Goal: Complete application form: Complete application form

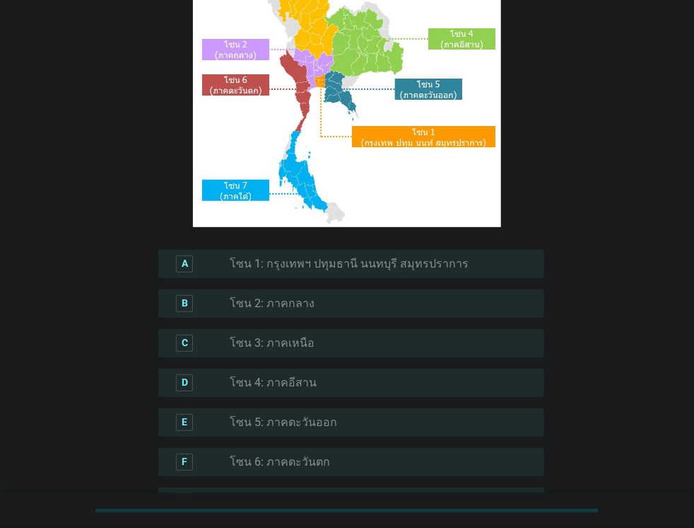
scroll to position [163, 0]
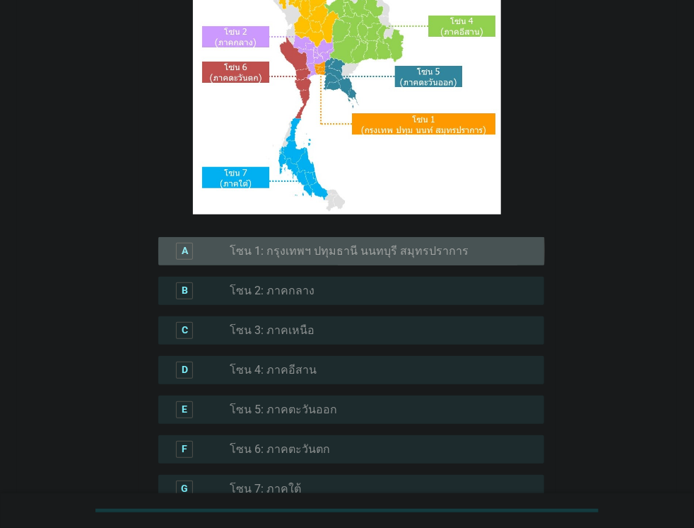
click at [335, 253] on label "โซน 1: กรุงเทพฯ ปทุมธานี นนทบุรี สมุทรปราการ" at bounding box center [349, 251] width 239 height 14
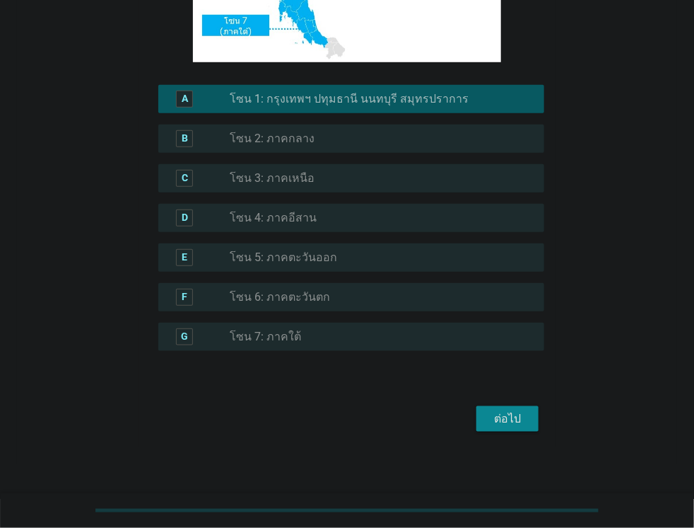
scroll to position [320, 0]
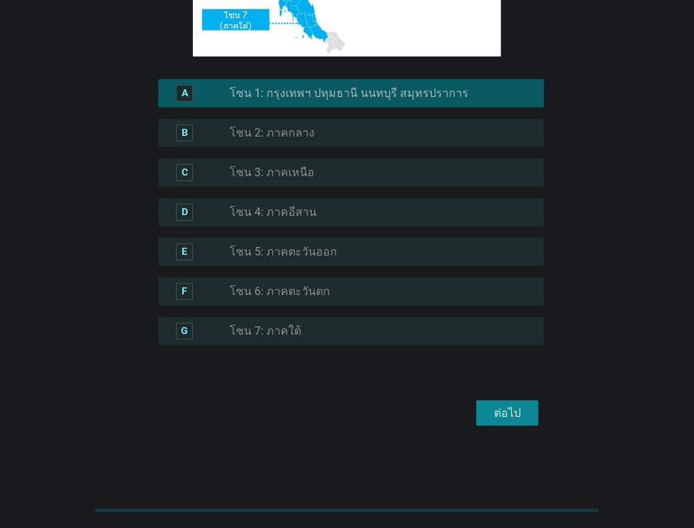
click at [500, 404] on button "ต่อไป" at bounding box center [508, 412] width 62 height 25
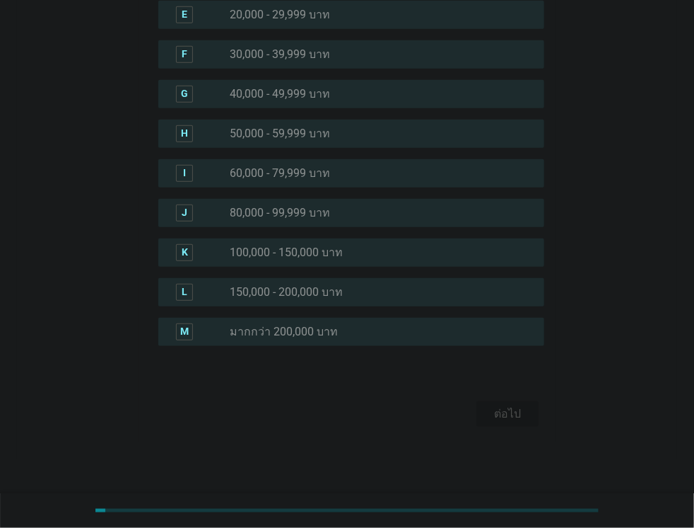
scroll to position [0, 0]
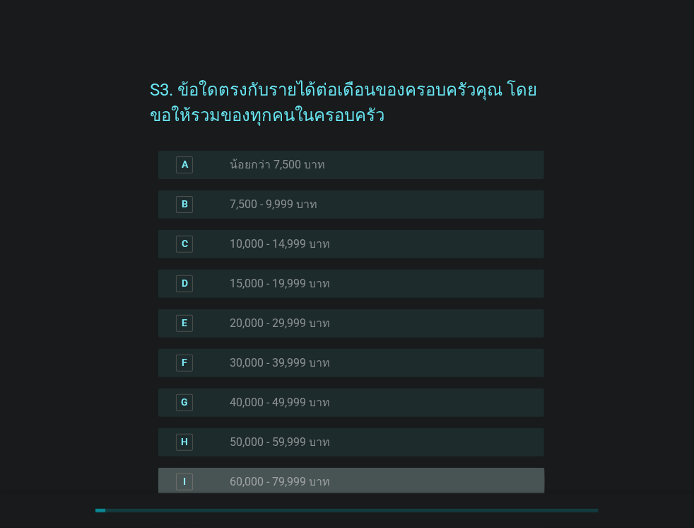
click at [331, 479] on div "radio_button_unchecked 60,000 - 79,999 บาท" at bounding box center [376, 482] width 292 height 14
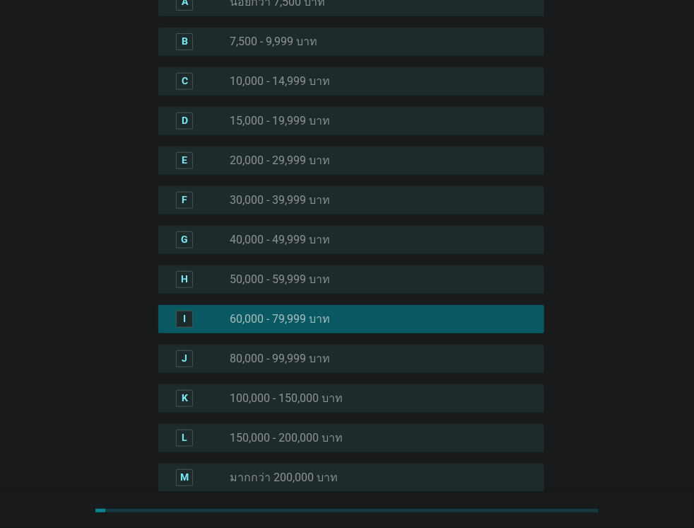
scroll to position [308, 0]
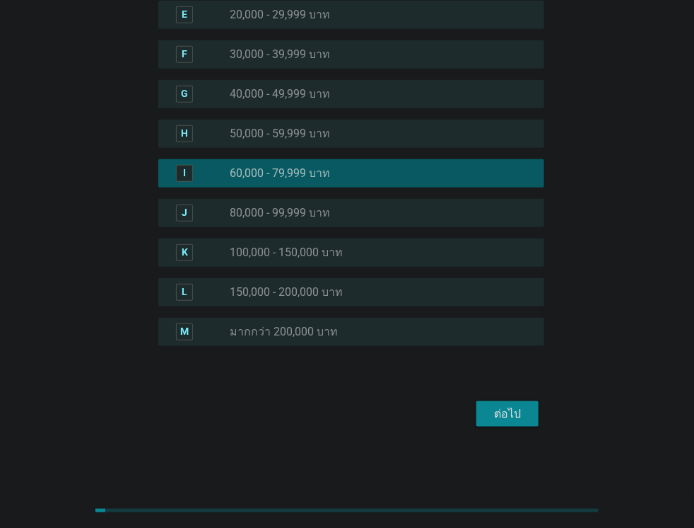
click at [508, 424] on button "ต่อไป" at bounding box center [508, 413] width 62 height 25
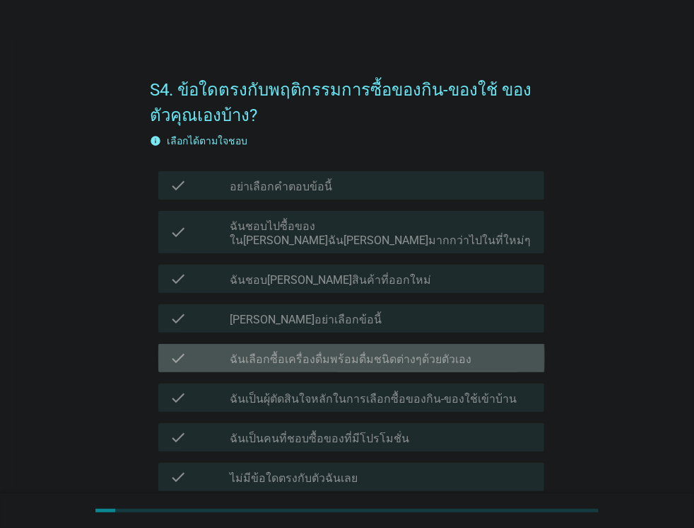
click at [338, 352] on label "ฉันเลือกซื้อเครื่องดื่มพร้อมดื่มชนิดต่างๆด้วยตัวเอง" at bounding box center [351, 359] width 242 height 14
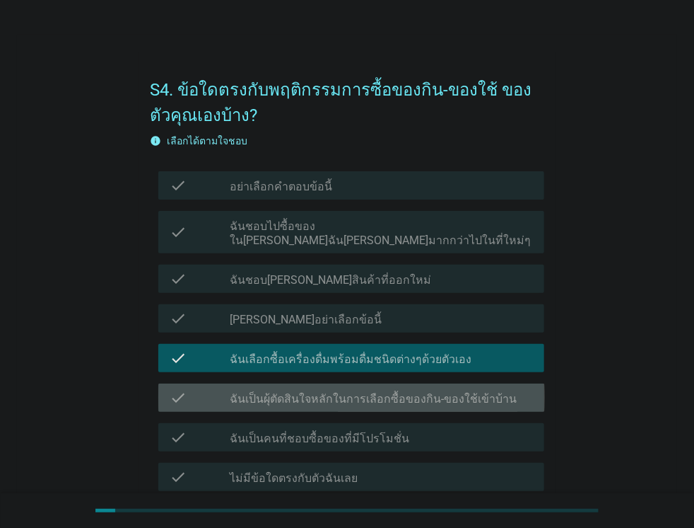
click at [346, 392] on div "check check_box_outline_blank ฉันเป็นผุ้ตัดสินใจหลักในการเลือกซื้อของกิน-ของใช้…" at bounding box center [351, 397] width 387 height 28
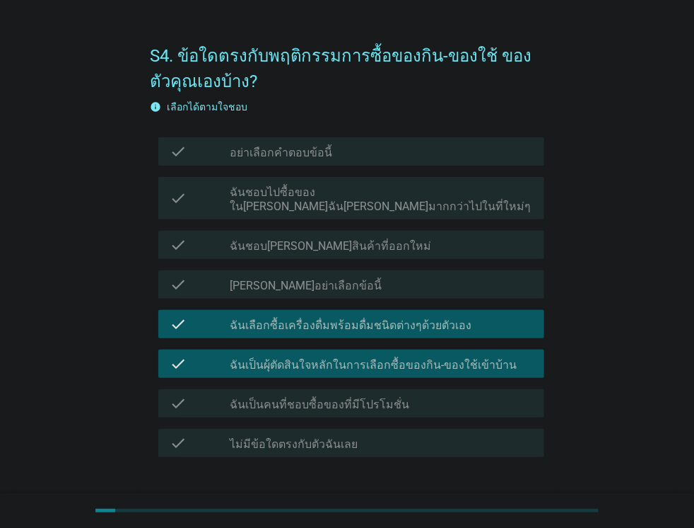
scroll to position [81, 0]
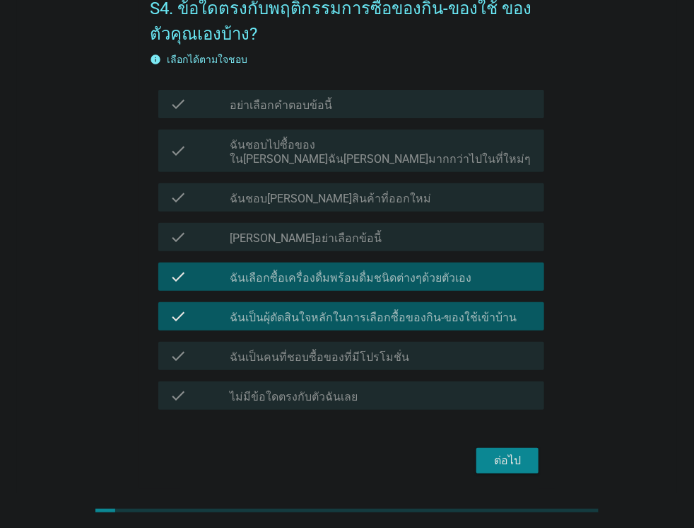
click at [378, 349] on div "check check_box_outline_blank ฉันเป็นคนที่ชอบซื้อของที่มีโปรโมชั่น" at bounding box center [351, 356] width 387 height 28
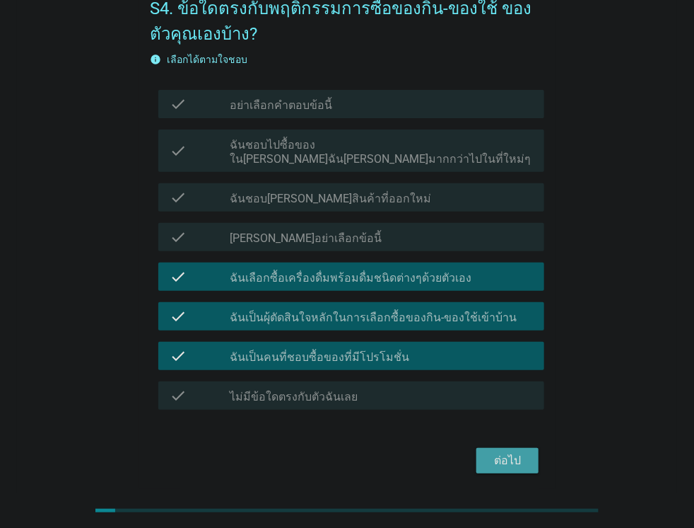
click at [496, 452] on div "ต่อไป" at bounding box center [508, 460] width 40 height 17
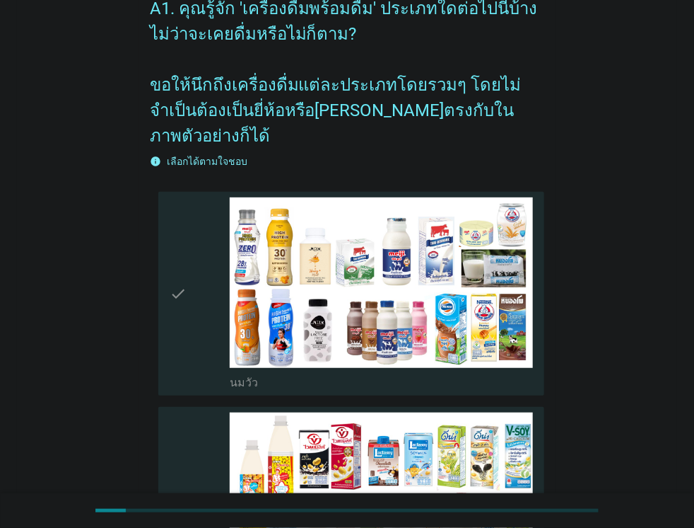
click at [458, 347] on div "check_box_outline_blank [PERSON_NAME]" at bounding box center [381, 293] width 303 height 192
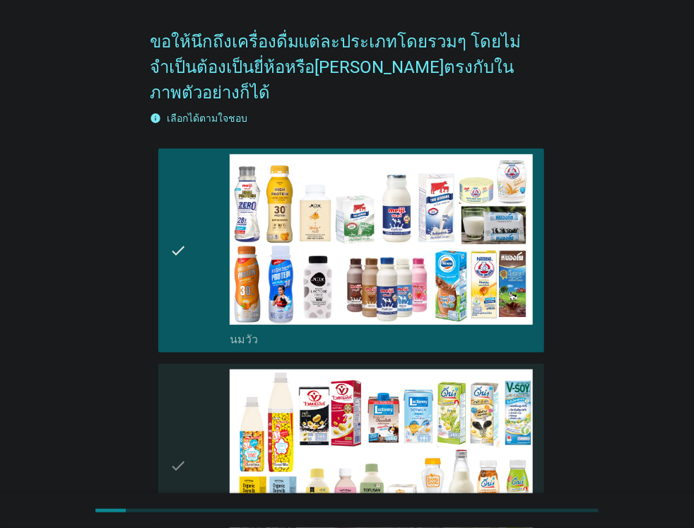
scroll to position [325, 0]
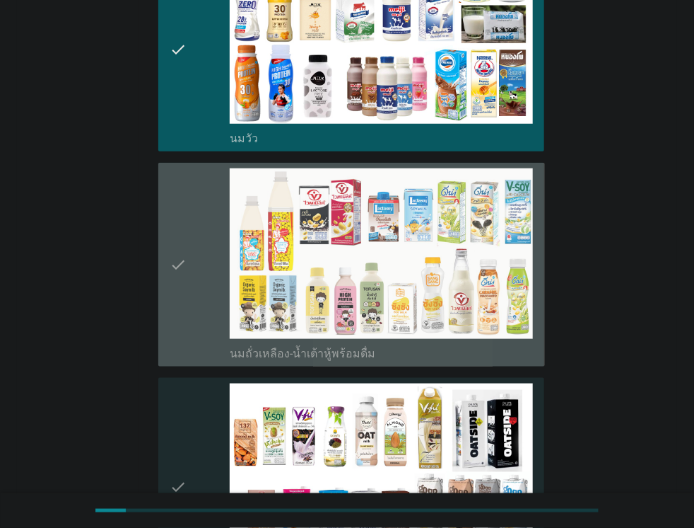
click at [458, 344] on div "check_box_outline_blank นมถั่วเหลือง-น้ำเต้าหู้พร้อมดื่ม" at bounding box center [381, 352] width 303 height 17
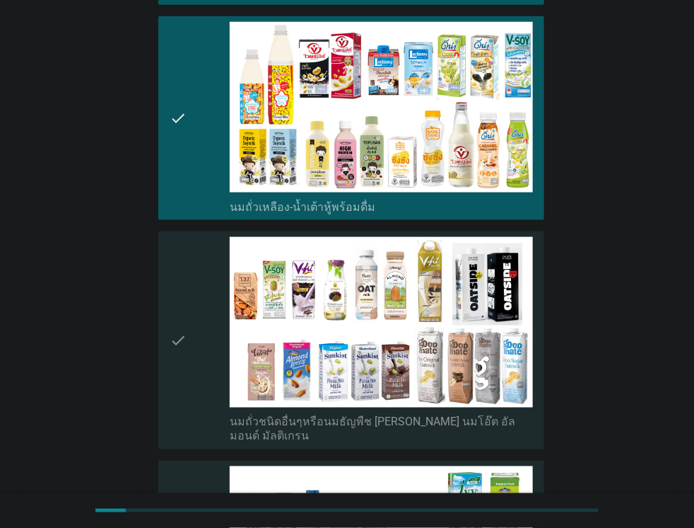
scroll to position [489, 0]
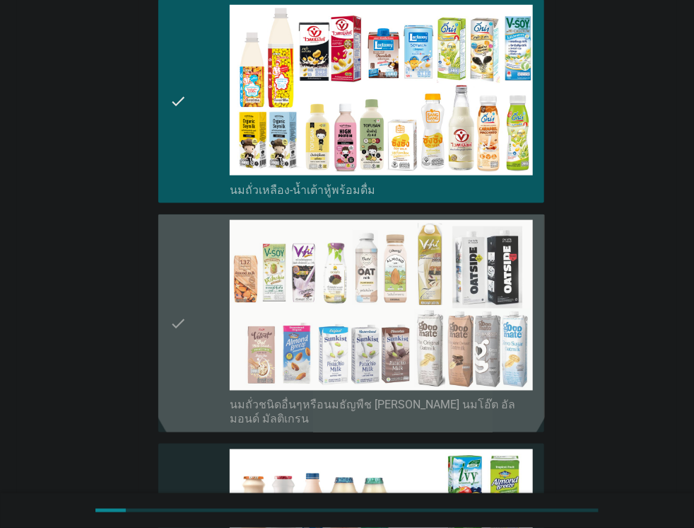
click at [458, 326] on img at bounding box center [381, 305] width 303 height 170
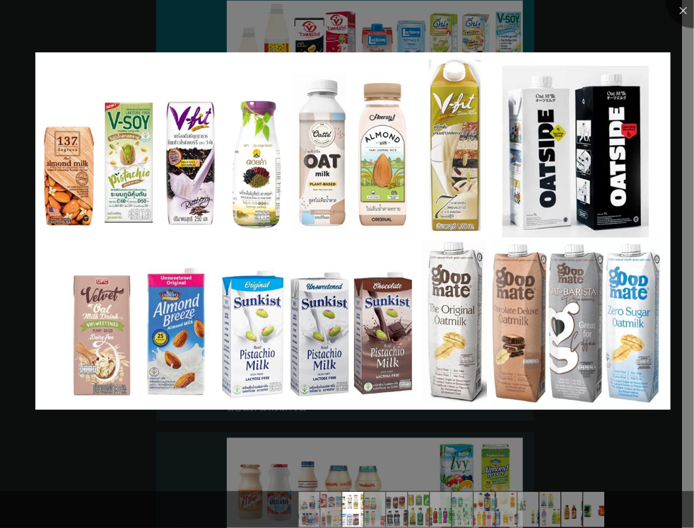
click at [561, 433] on div at bounding box center [347, 264] width 694 height 528
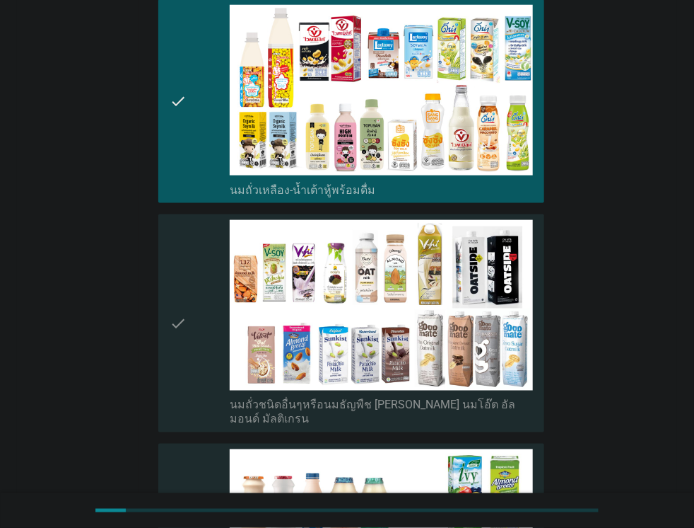
click at [191, 355] on div "check" at bounding box center [200, 323] width 61 height 206
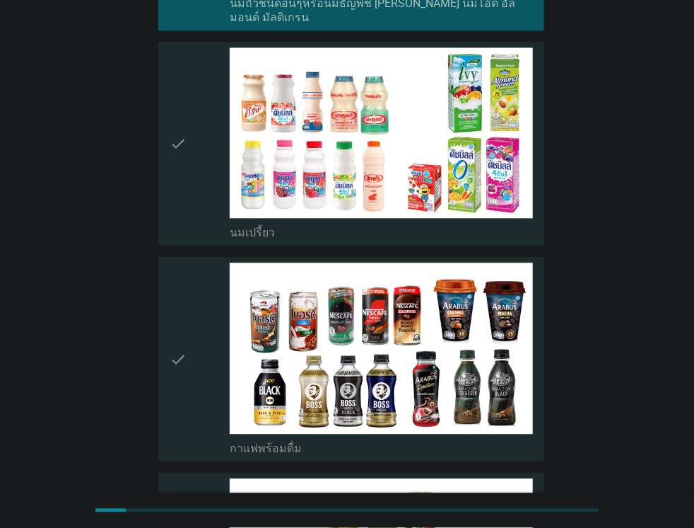
scroll to position [896, 0]
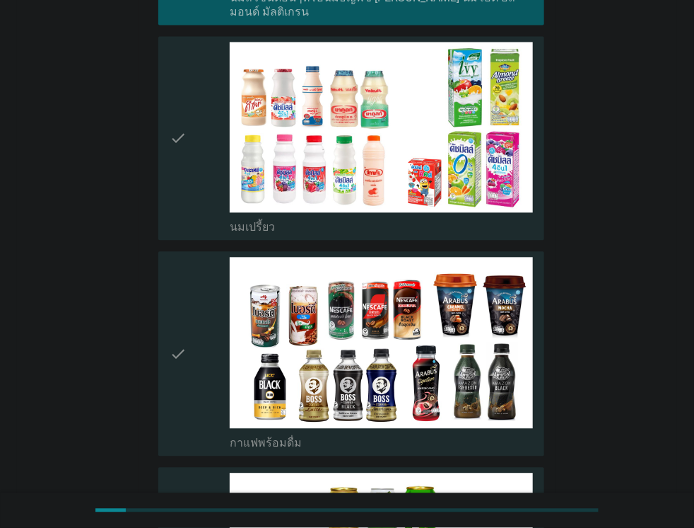
click at [197, 333] on div "check" at bounding box center [200, 353] width 61 height 192
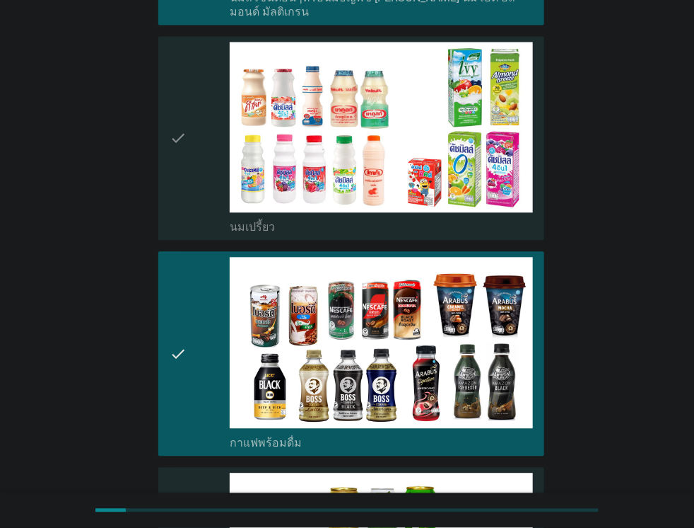
click at [204, 132] on div "check" at bounding box center [200, 138] width 61 height 192
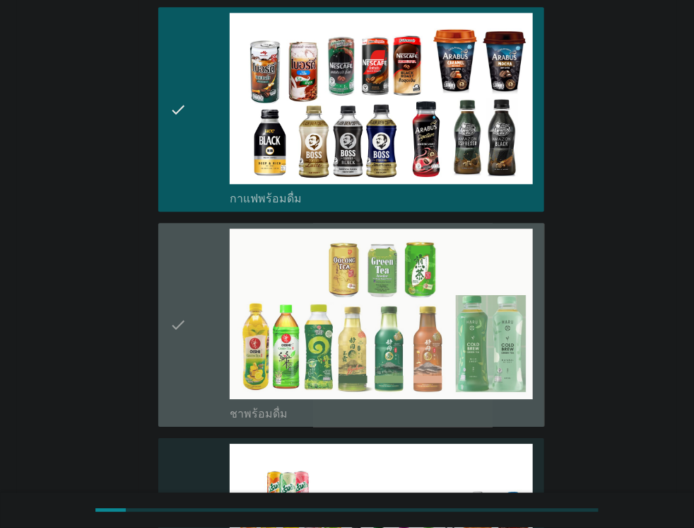
click at [190, 304] on div "check" at bounding box center [200, 324] width 61 height 192
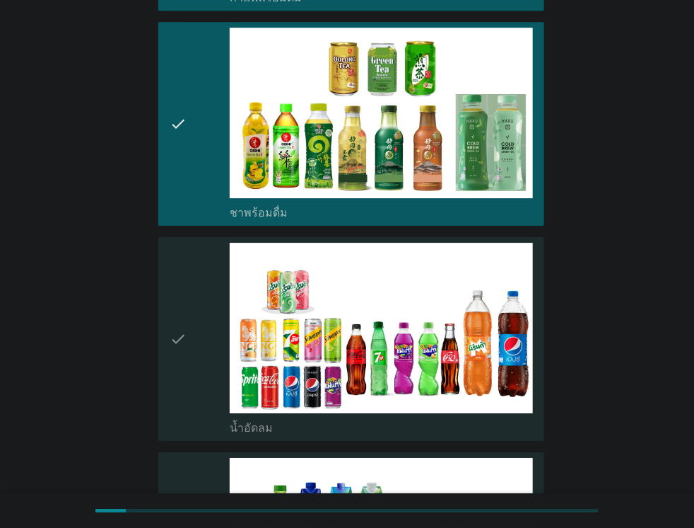
scroll to position [1385, 0]
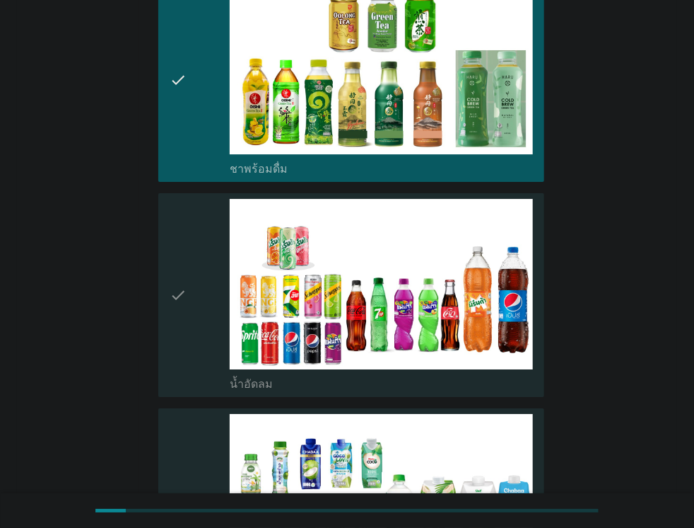
click at [187, 269] on div "check" at bounding box center [200, 295] width 61 height 192
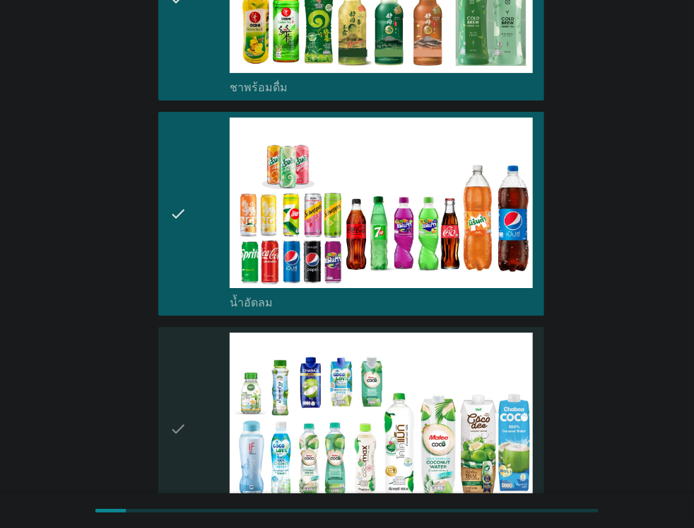
click at [185, 332] on icon "check" at bounding box center [178, 428] width 17 height 192
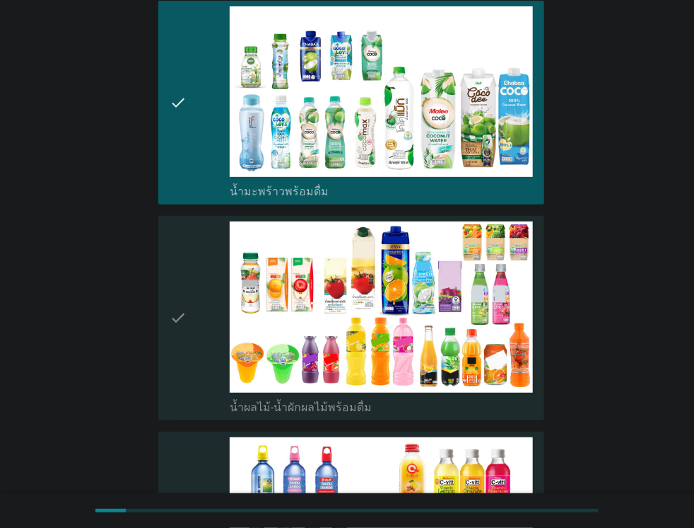
click at [189, 290] on div "check" at bounding box center [200, 317] width 61 height 192
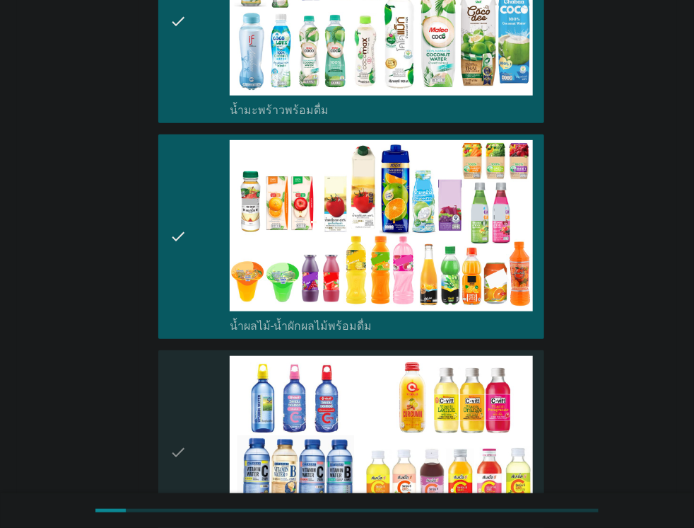
click at [192, 356] on div "check" at bounding box center [200, 452] width 61 height 192
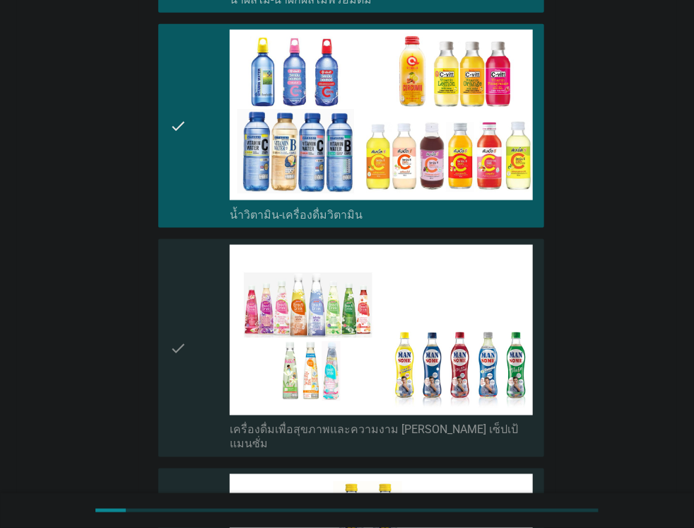
click at [192, 327] on div "check" at bounding box center [200, 348] width 61 height 206
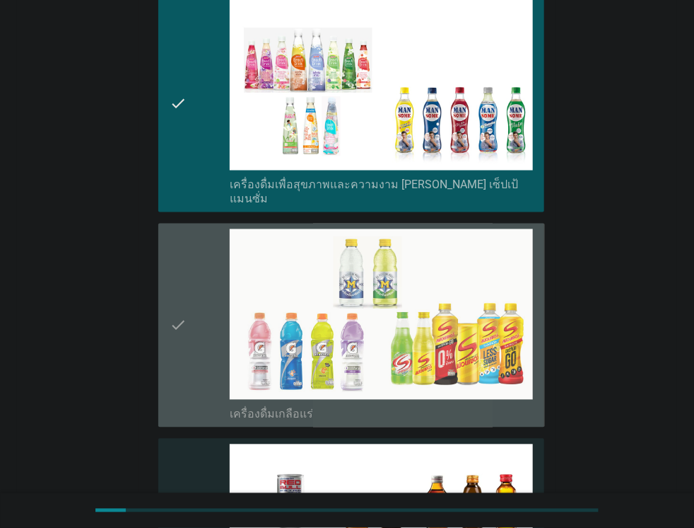
click at [192, 332] on div "check" at bounding box center [200, 325] width 61 height 192
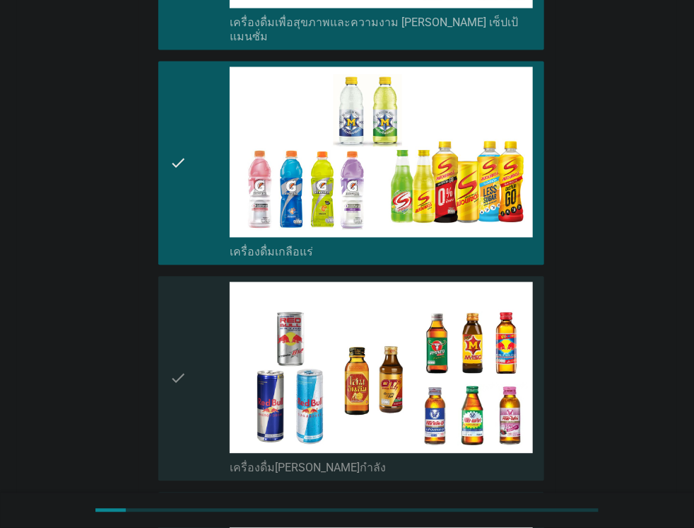
click at [184, 284] on icon "check" at bounding box center [178, 377] width 17 height 192
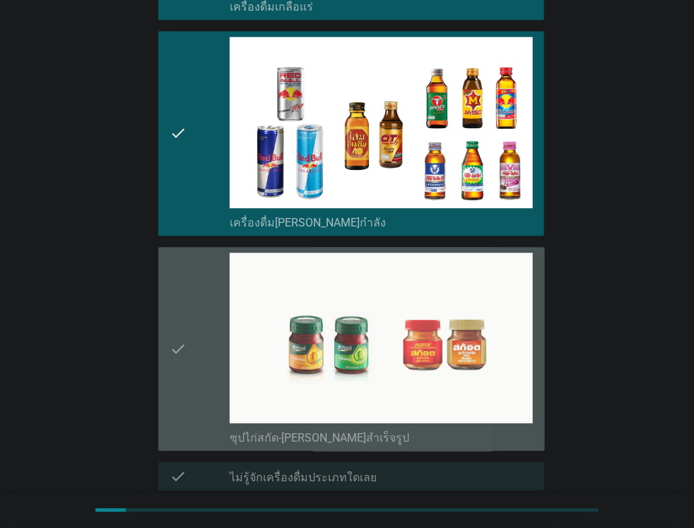
click at [184, 285] on icon "check" at bounding box center [178, 348] width 17 height 192
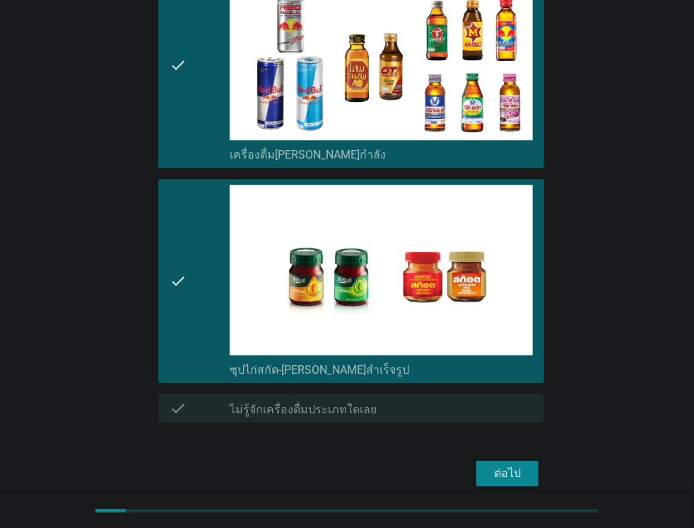
scroll to position [2921, 0]
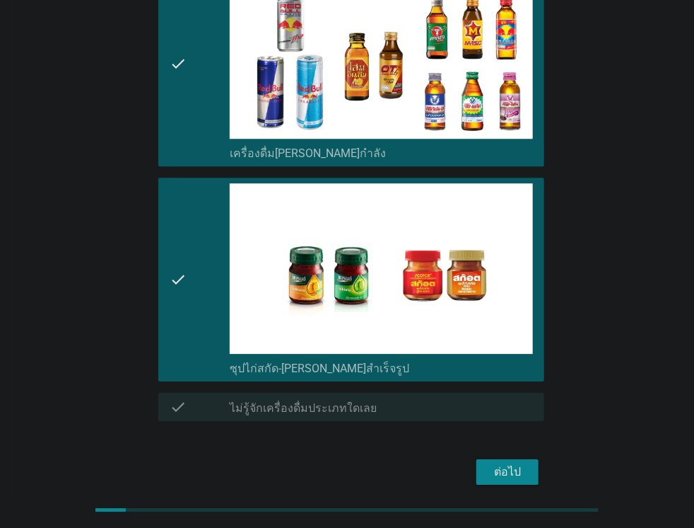
click at [504, 455] on div "ต่อไป" at bounding box center [347, 472] width 395 height 34
click at [506, 463] on div "ต่อไป" at bounding box center [508, 471] width 40 height 17
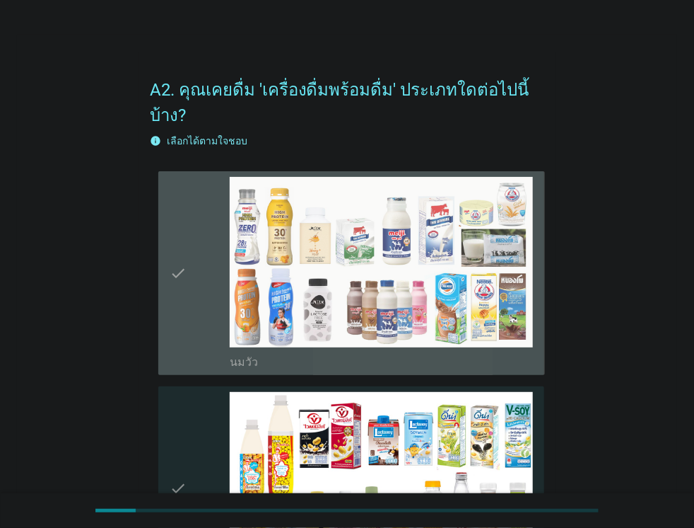
click at [191, 244] on div "check" at bounding box center [200, 273] width 61 height 192
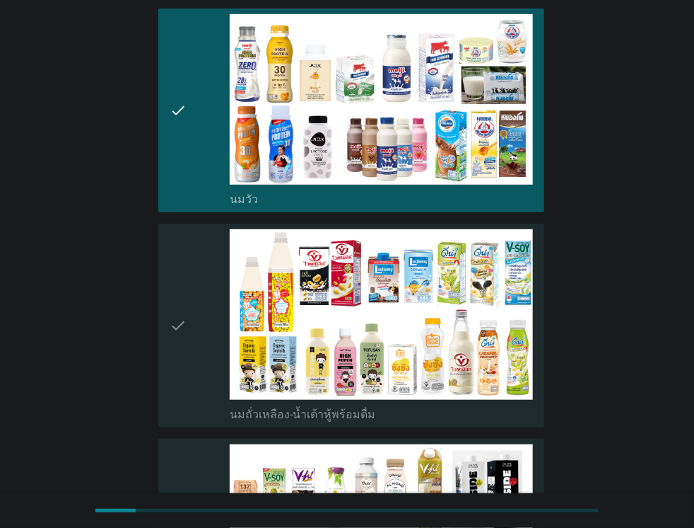
click at [191, 245] on div "check" at bounding box center [200, 325] width 61 height 192
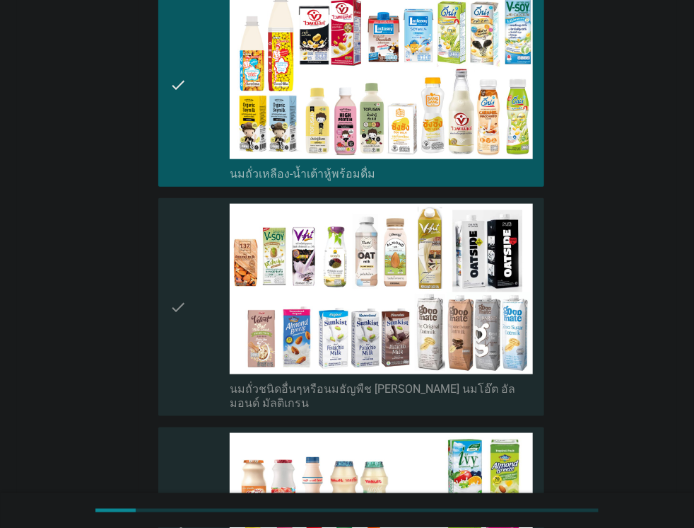
scroll to position [407, 0]
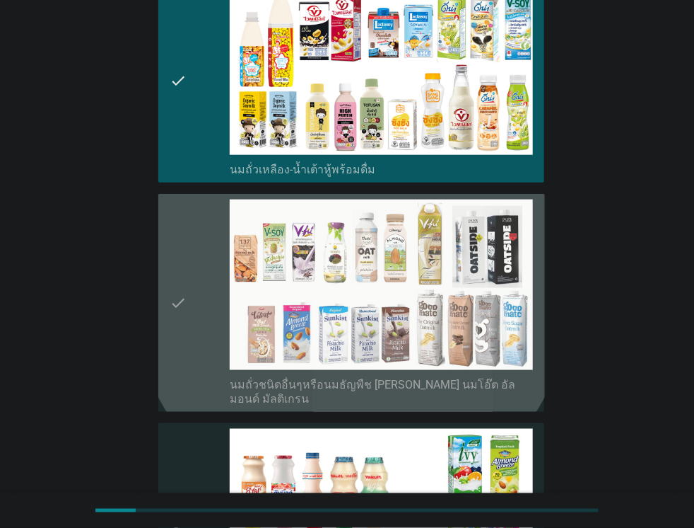
click at [191, 245] on div "check" at bounding box center [200, 302] width 61 height 206
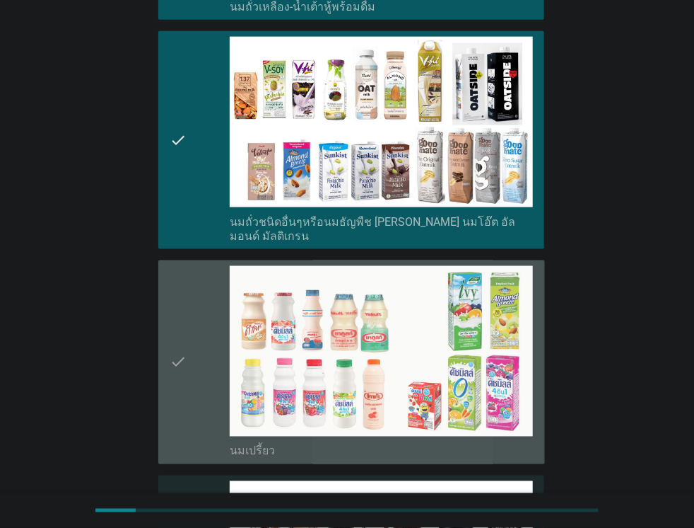
click at [191, 266] on div "check" at bounding box center [200, 362] width 61 height 192
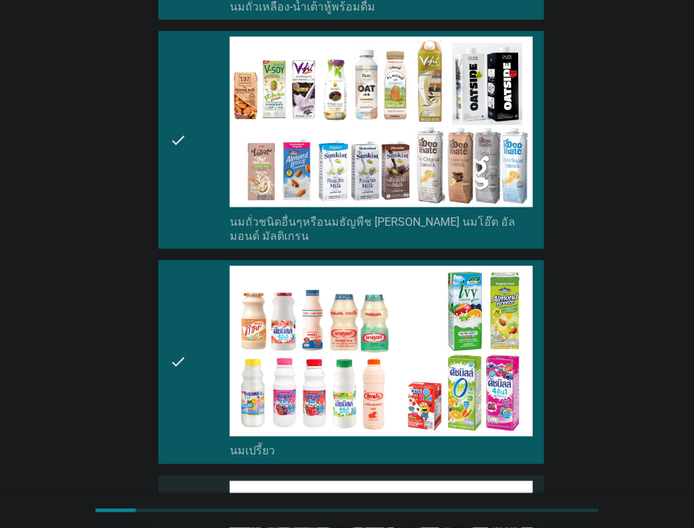
scroll to position [815, 0]
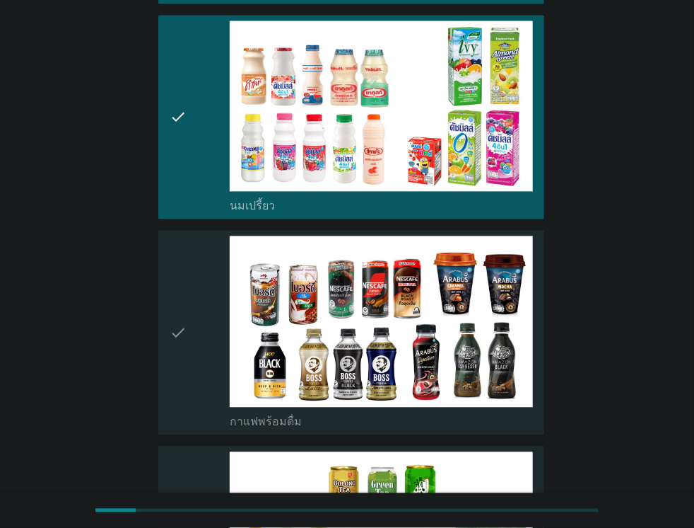
click at [191, 245] on div "check" at bounding box center [200, 332] width 61 height 192
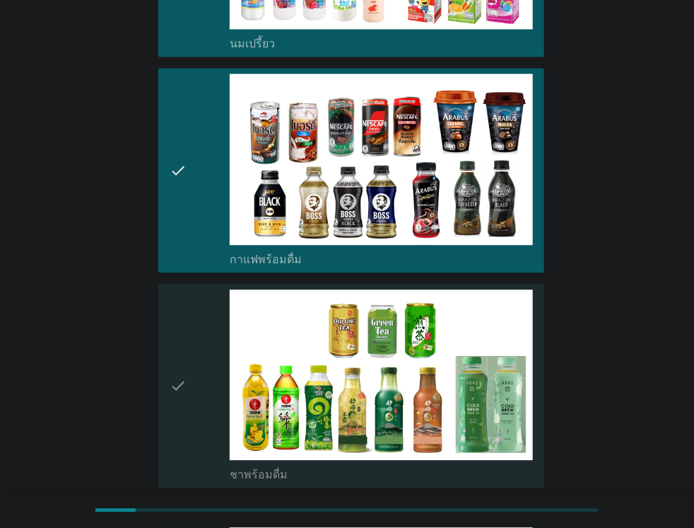
click at [188, 329] on div "check" at bounding box center [200, 385] width 61 height 192
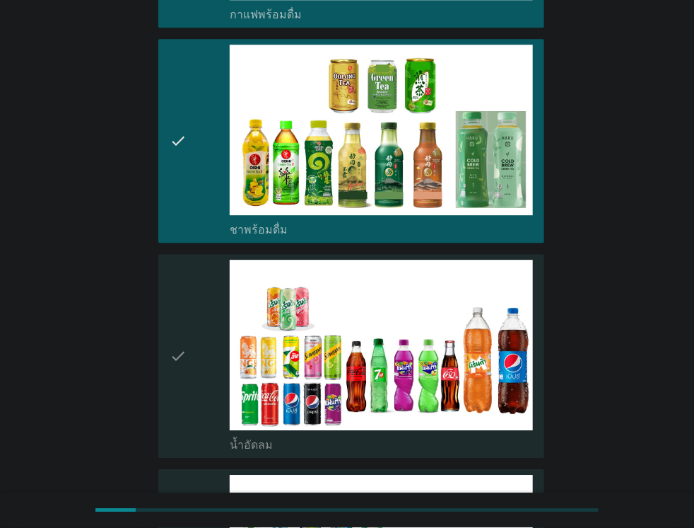
click at [188, 308] on div "check" at bounding box center [200, 356] width 61 height 192
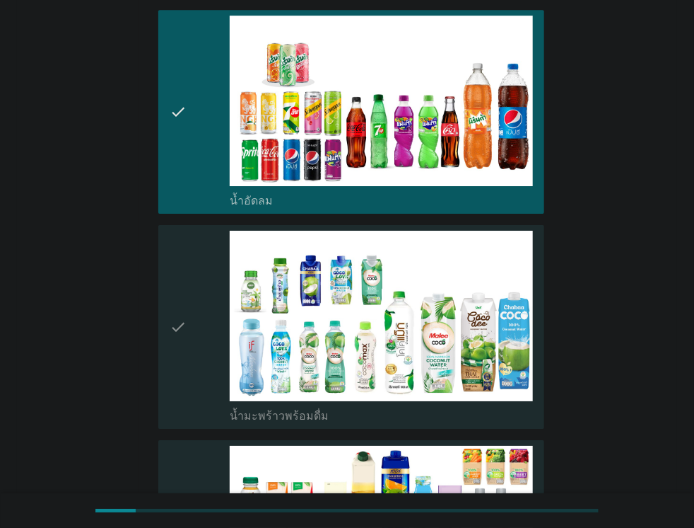
click at [188, 308] on div "check" at bounding box center [200, 327] width 61 height 192
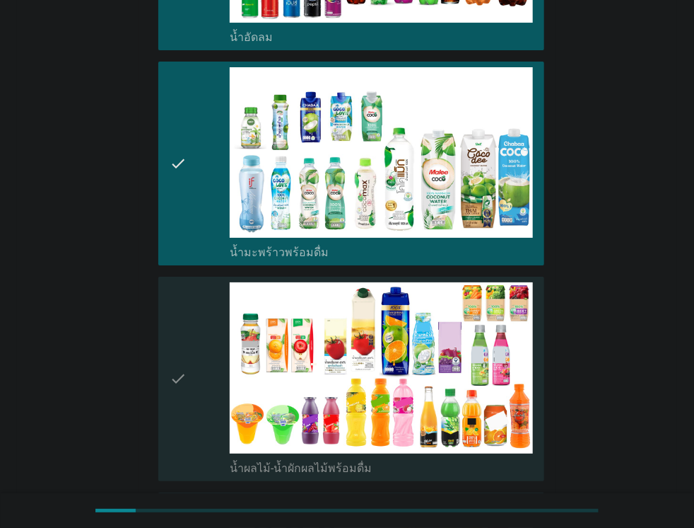
click at [188, 308] on div "check" at bounding box center [200, 378] width 61 height 192
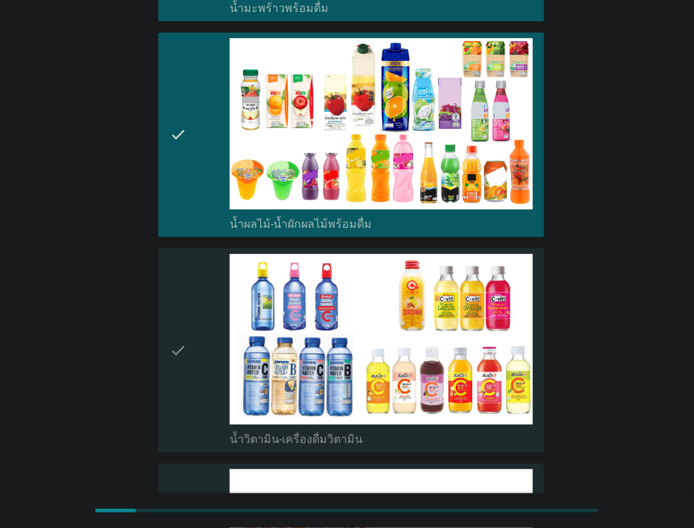
click at [188, 308] on div "check" at bounding box center [200, 350] width 61 height 192
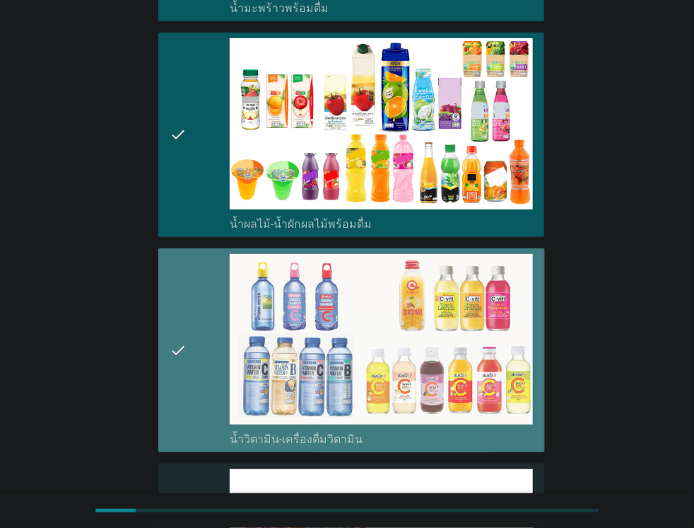
scroll to position [2118, 0]
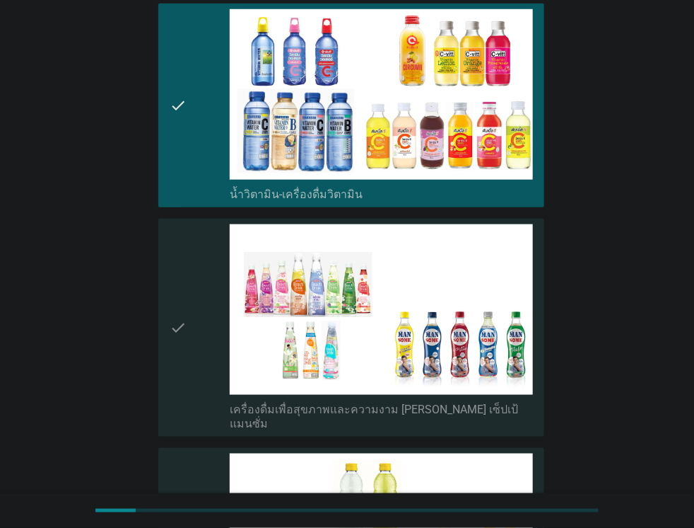
click at [188, 308] on div "check" at bounding box center [200, 327] width 61 height 206
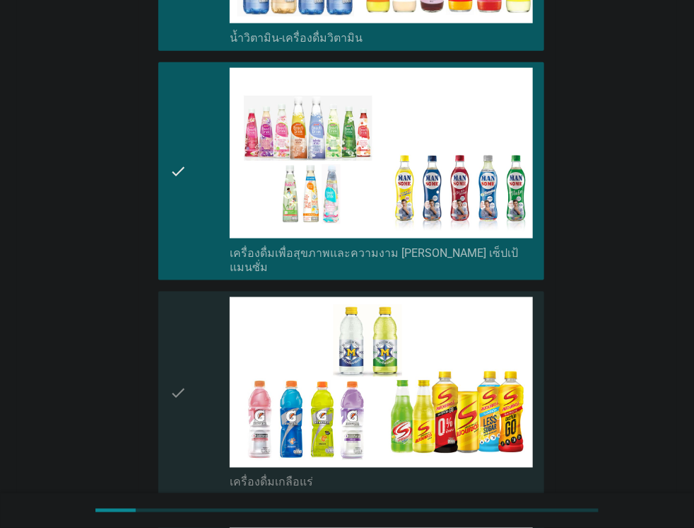
scroll to position [2281, 0]
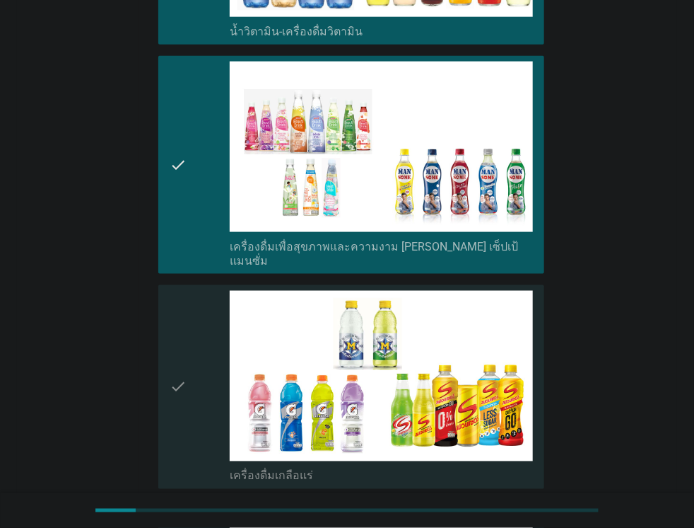
click at [176, 182] on icon "check" at bounding box center [178, 165] width 17 height 206
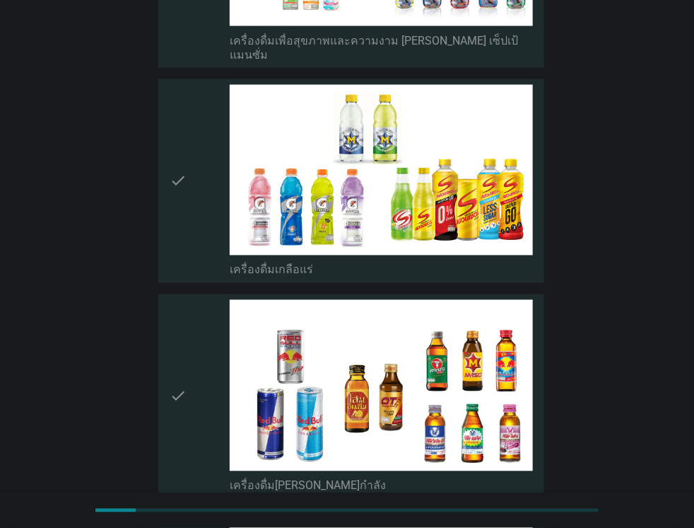
scroll to position [2525, 0]
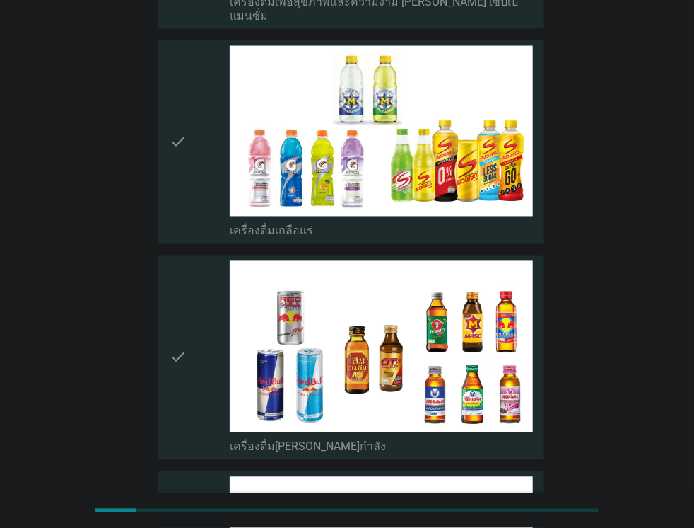
click at [188, 153] on div "check" at bounding box center [200, 142] width 61 height 192
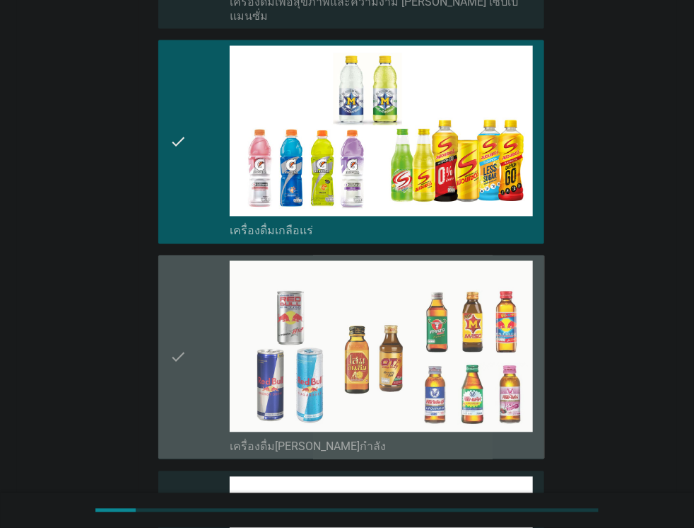
click at [181, 267] on icon "check" at bounding box center [178, 357] width 17 height 192
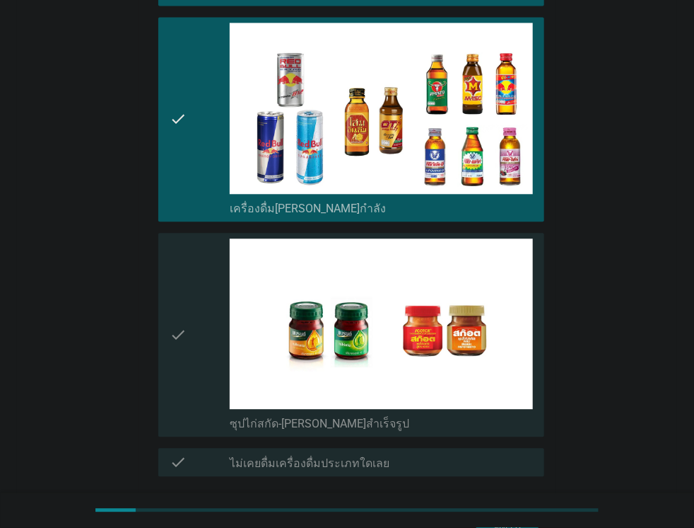
scroll to position [2769, 0]
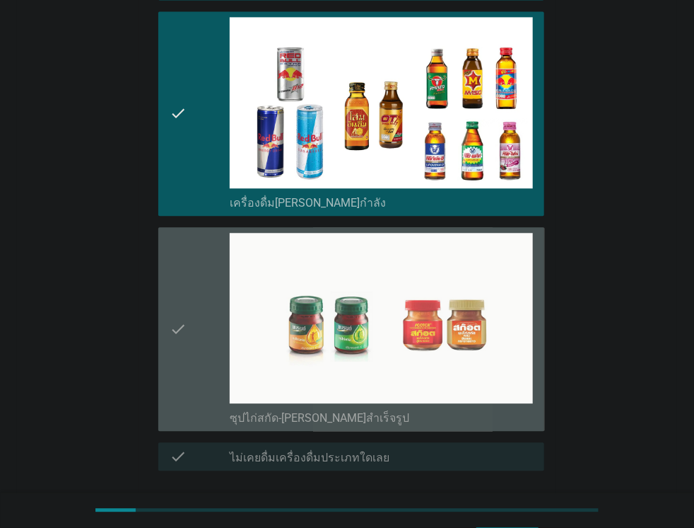
click at [194, 290] on div "check" at bounding box center [200, 329] width 61 height 192
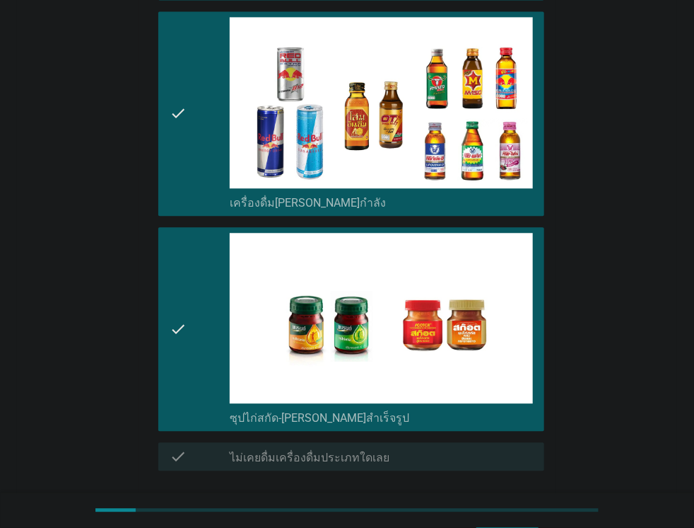
click at [505, 513] on div "ต่อไป" at bounding box center [508, 521] width 40 height 17
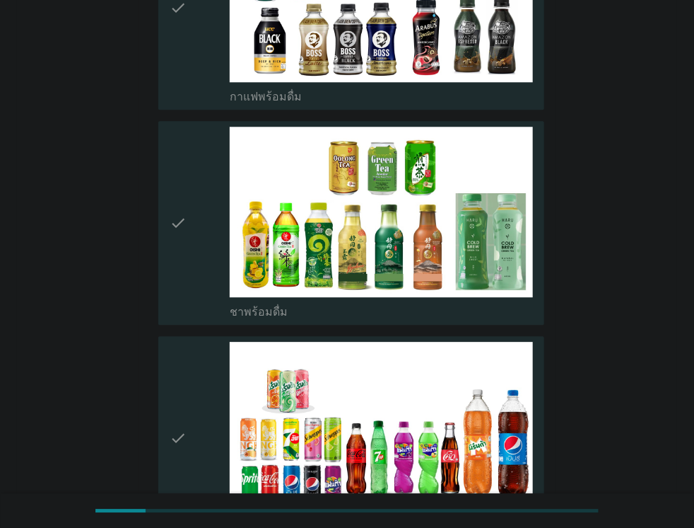
click at [192, 265] on div "check" at bounding box center [200, 223] width 61 height 192
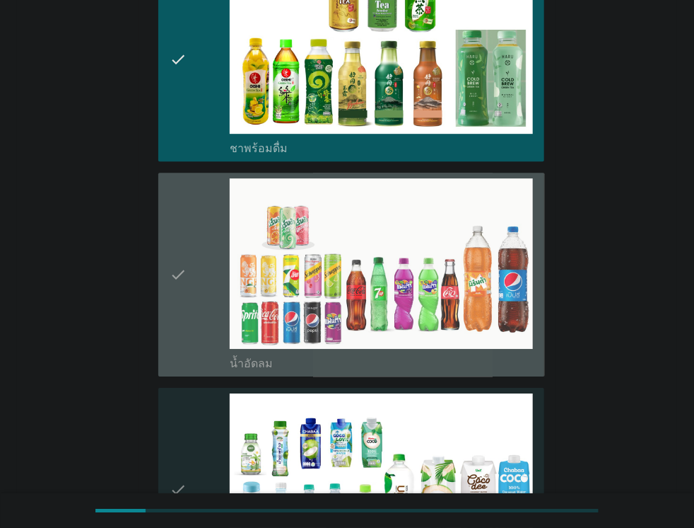
click at [192, 265] on div "check" at bounding box center [200, 274] width 61 height 192
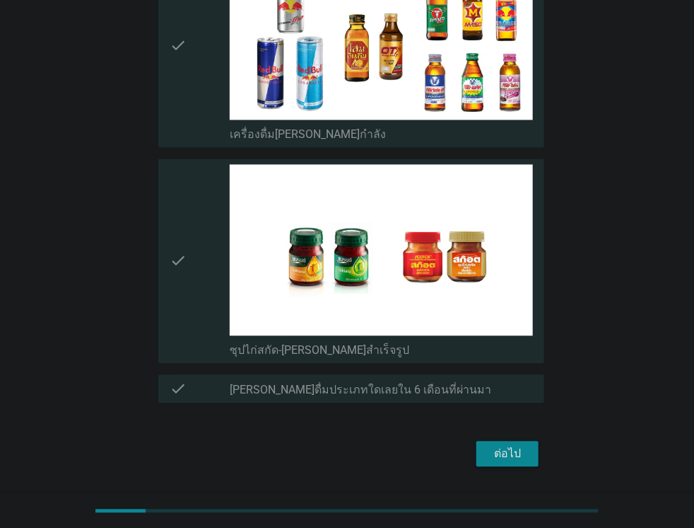
scroll to position [2629, 0]
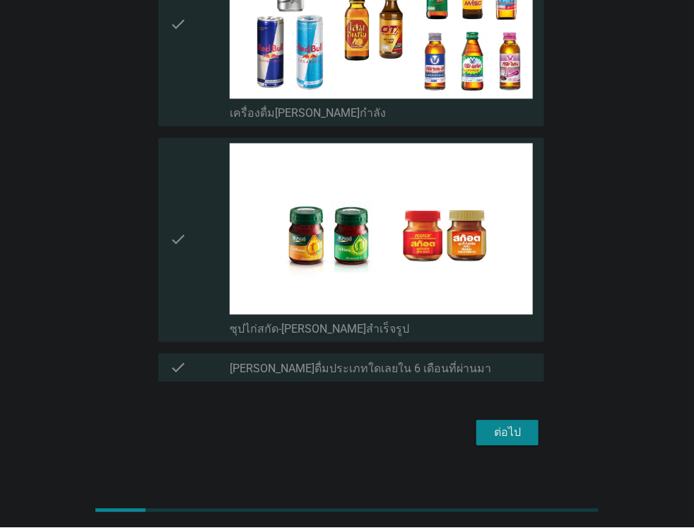
click at [516, 419] on button "ต่อไป" at bounding box center [508, 431] width 62 height 25
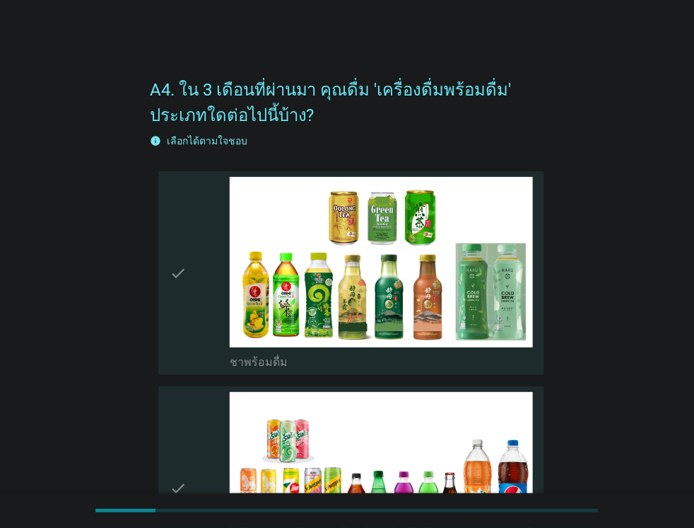
click at [182, 249] on icon "check" at bounding box center [178, 273] width 17 height 192
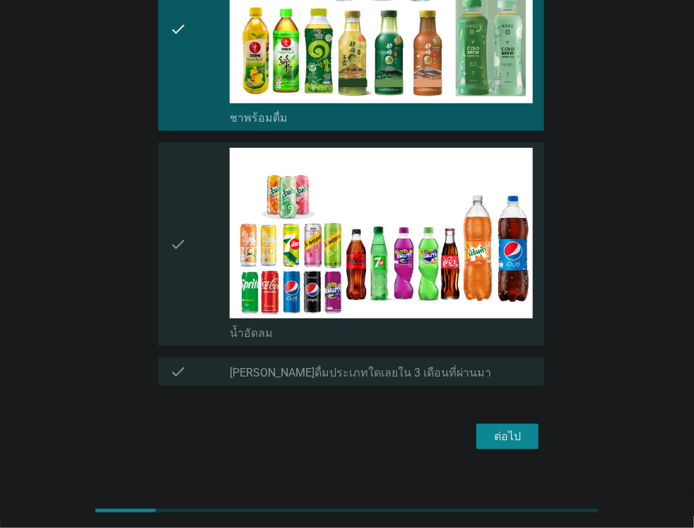
click at [184, 256] on icon "check" at bounding box center [178, 244] width 17 height 192
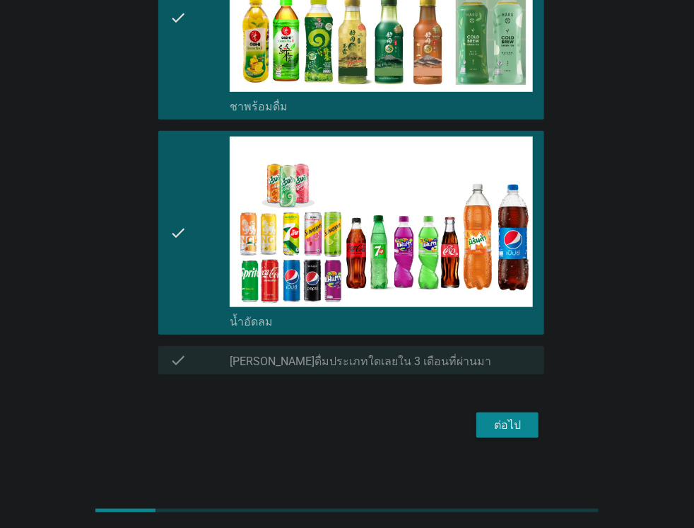
scroll to position [266, 0]
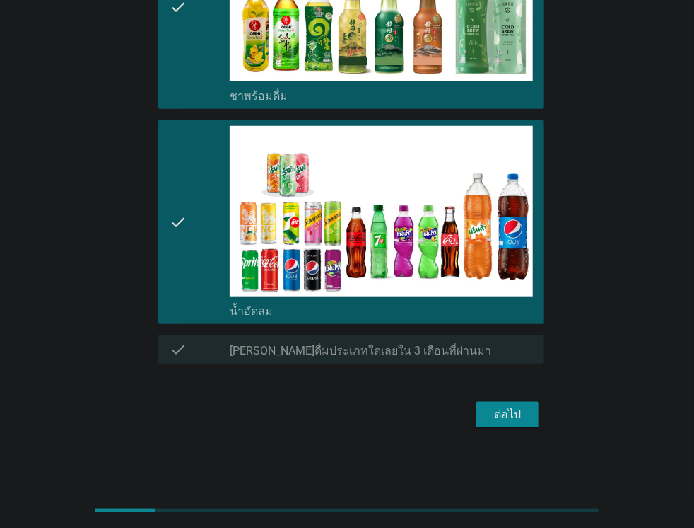
click at [494, 412] on div "ต่อไป" at bounding box center [508, 414] width 40 height 17
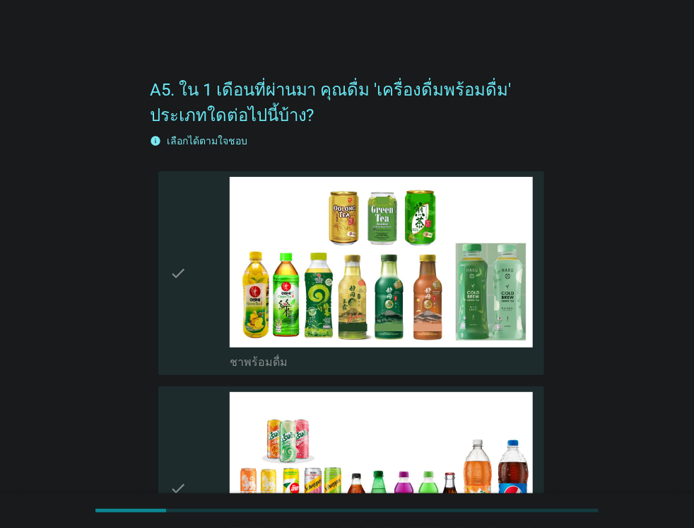
click at [168, 273] on div "check check_box ชาพร้อมดื่ม" at bounding box center [351, 273] width 387 height 204
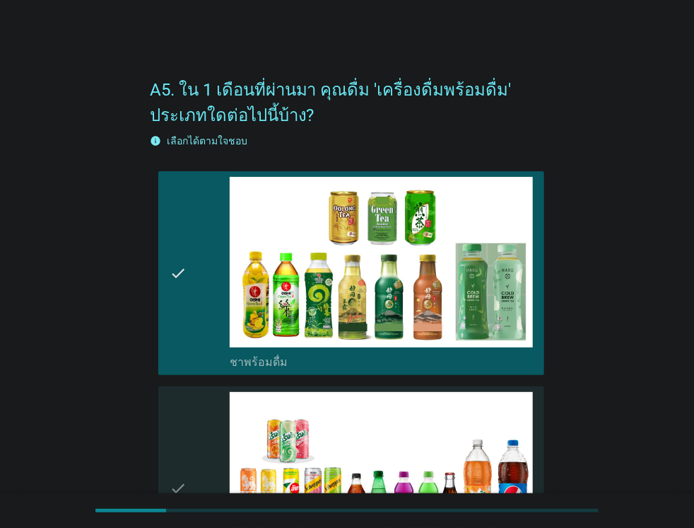
click at [177, 386] on div "check check_box น้ำอัดลม" at bounding box center [351, 488] width 387 height 204
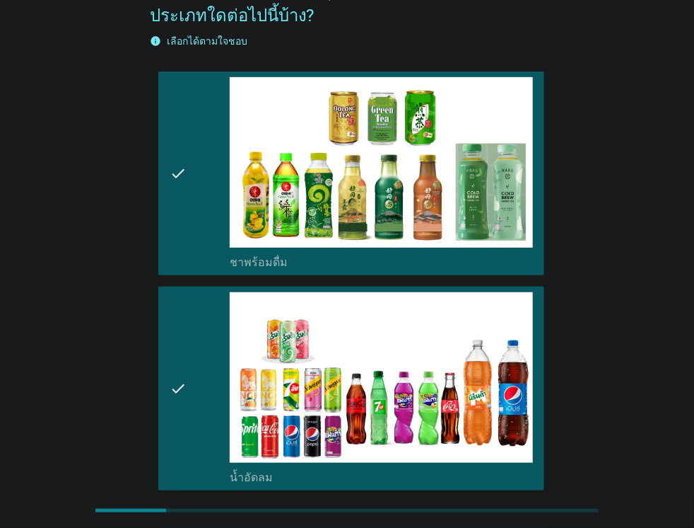
scroll to position [244, 0]
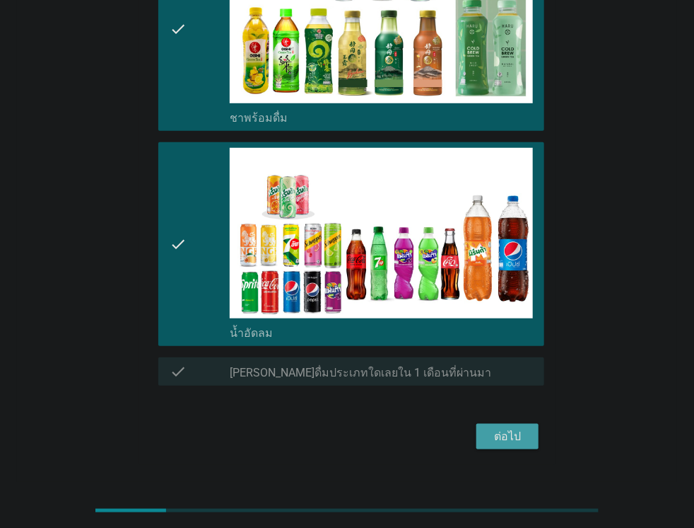
click at [487, 424] on button "ต่อไป" at bounding box center [508, 436] width 62 height 25
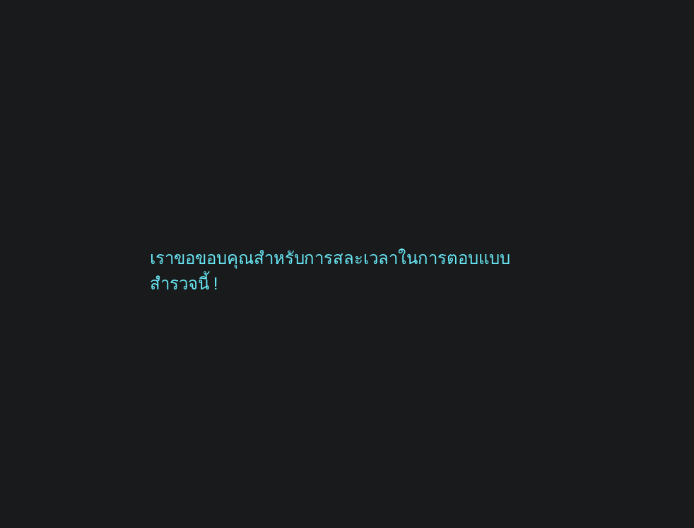
scroll to position [0, 0]
